Goal: Information Seeking & Learning: Learn about a topic

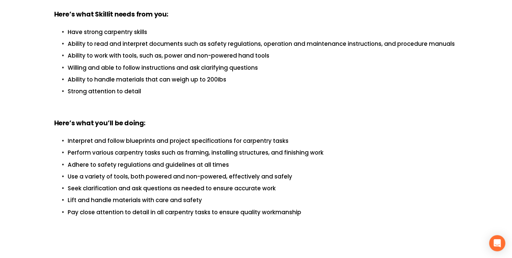
scroll to position [263, 0]
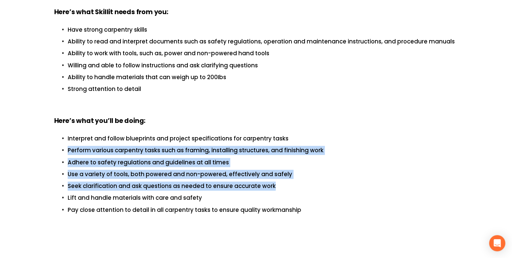
drag, startPoint x: 451, startPoint y: 128, endPoint x: 442, endPoint y: 173, distance: 46.4
click at [265, 173] on ul "Interpret and follow blueprints and project specifications for carpentry tasks …" at bounding box center [256, 174] width 404 height 80
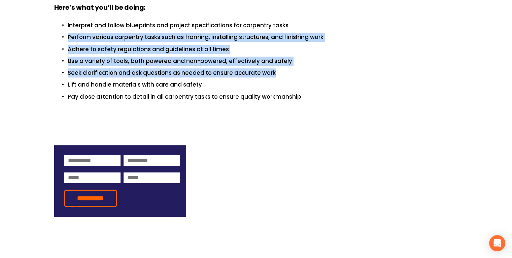
scroll to position [372, 0]
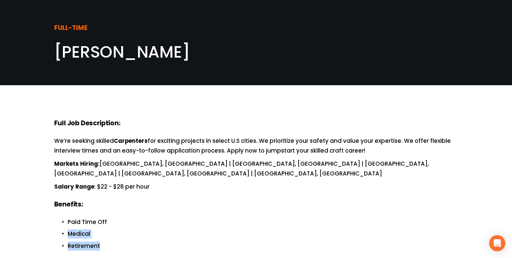
drag, startPoint x: 291, startPoint y: 216, endPoint x: 321, endPoint y: 237, distance: 36.8
click at [265, 237] on ul "Paid Time Off Medical Retirement" at bounding box center [256, 240] width 404 height 45
click at [265, 241] on p "Retirement" at bounding box center [263, 245] width 391 height 9
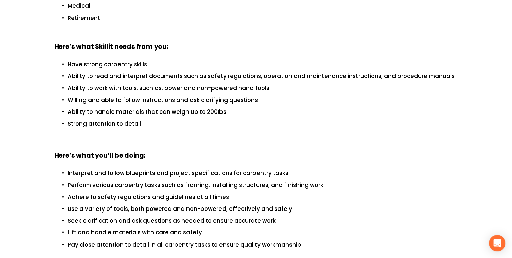
scroll to position [229, 0]
